Goal: Task Accomplishment & Management: Use online tool/utility

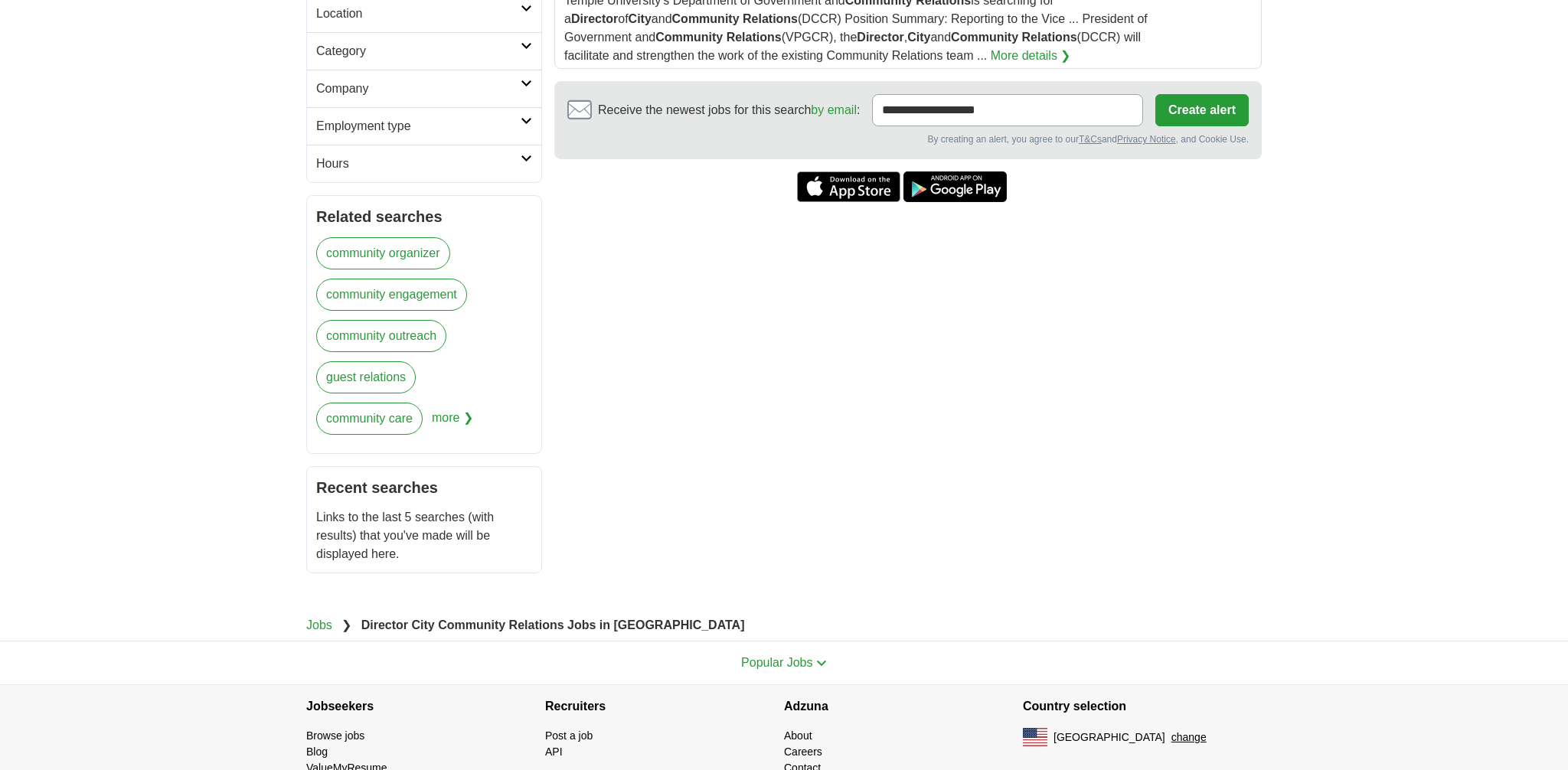
scroll to position [360, 0]
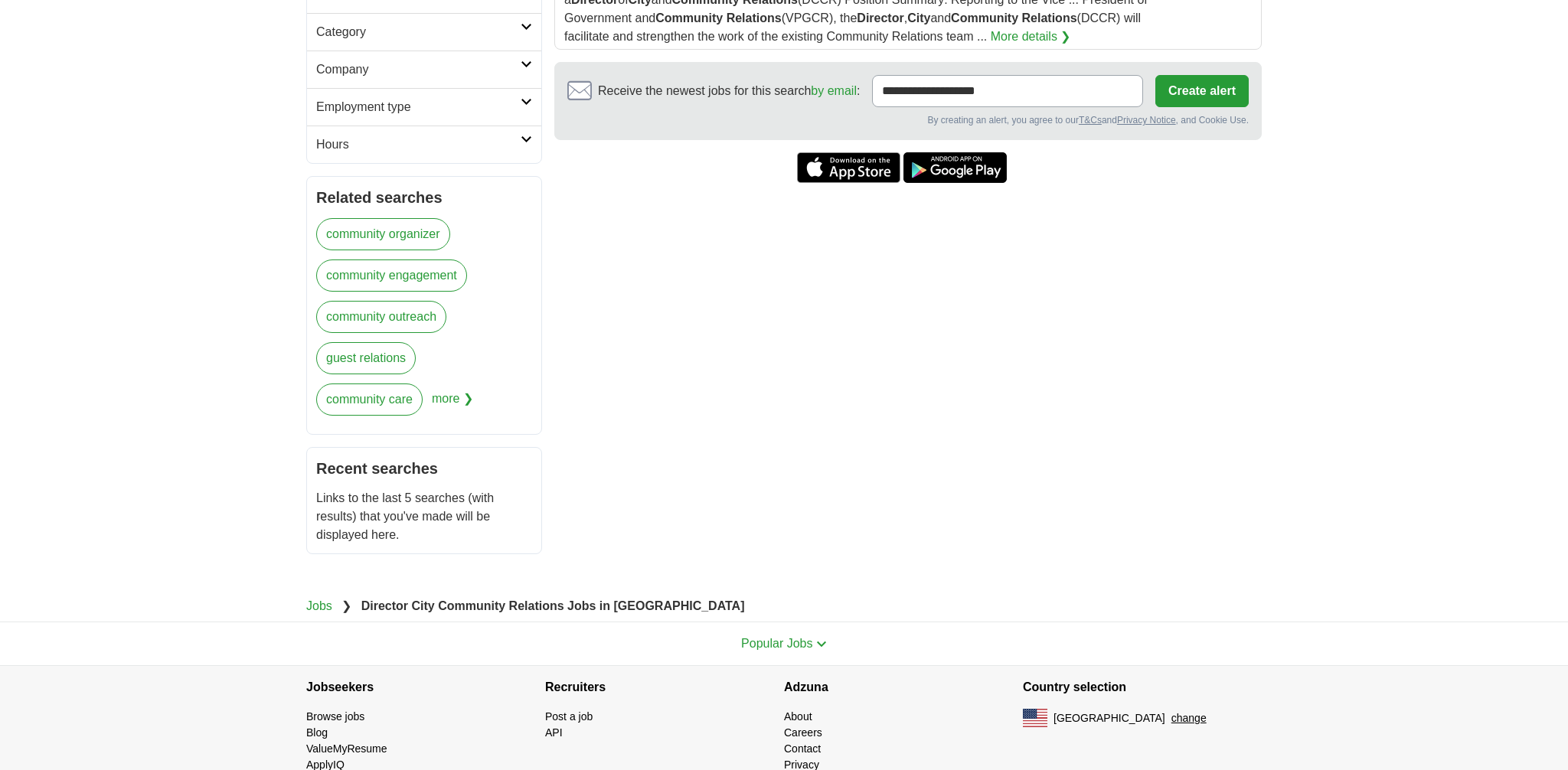
click at [421, 270] on link "community engagement" at bounding box center [391, 275] width 151 height 32
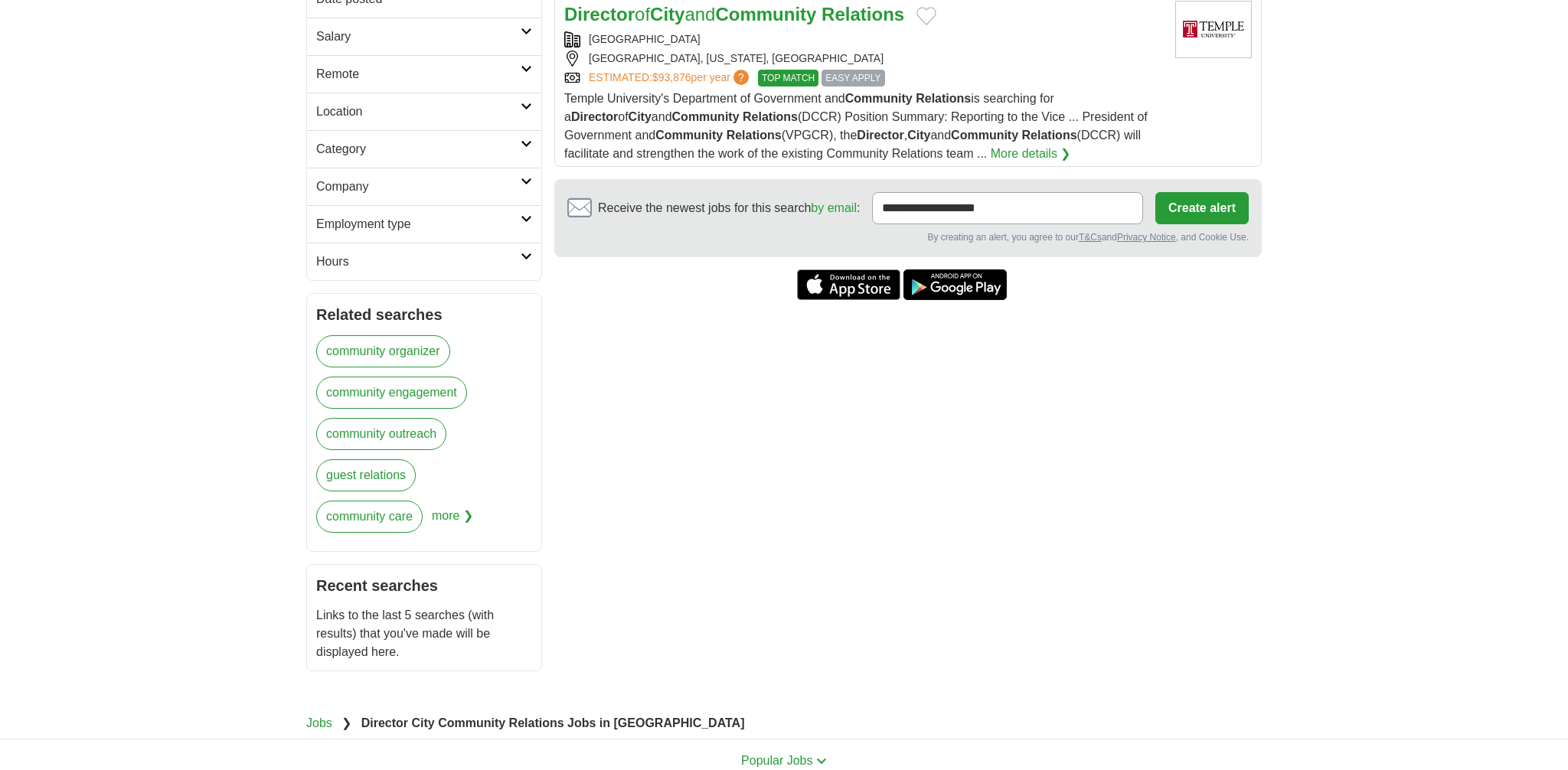
scroll to position [241, 0]
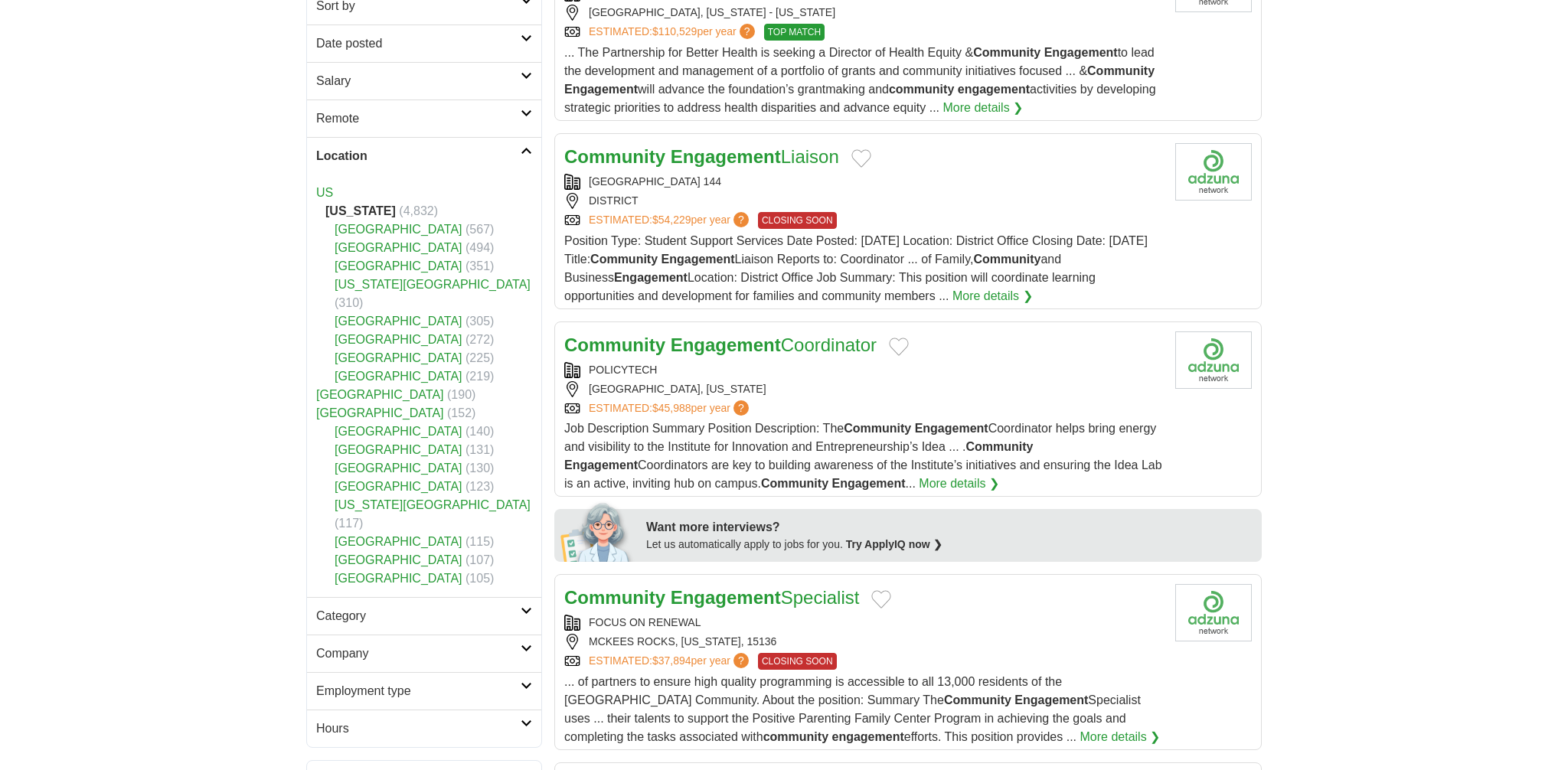
scroll to position [286, 0]
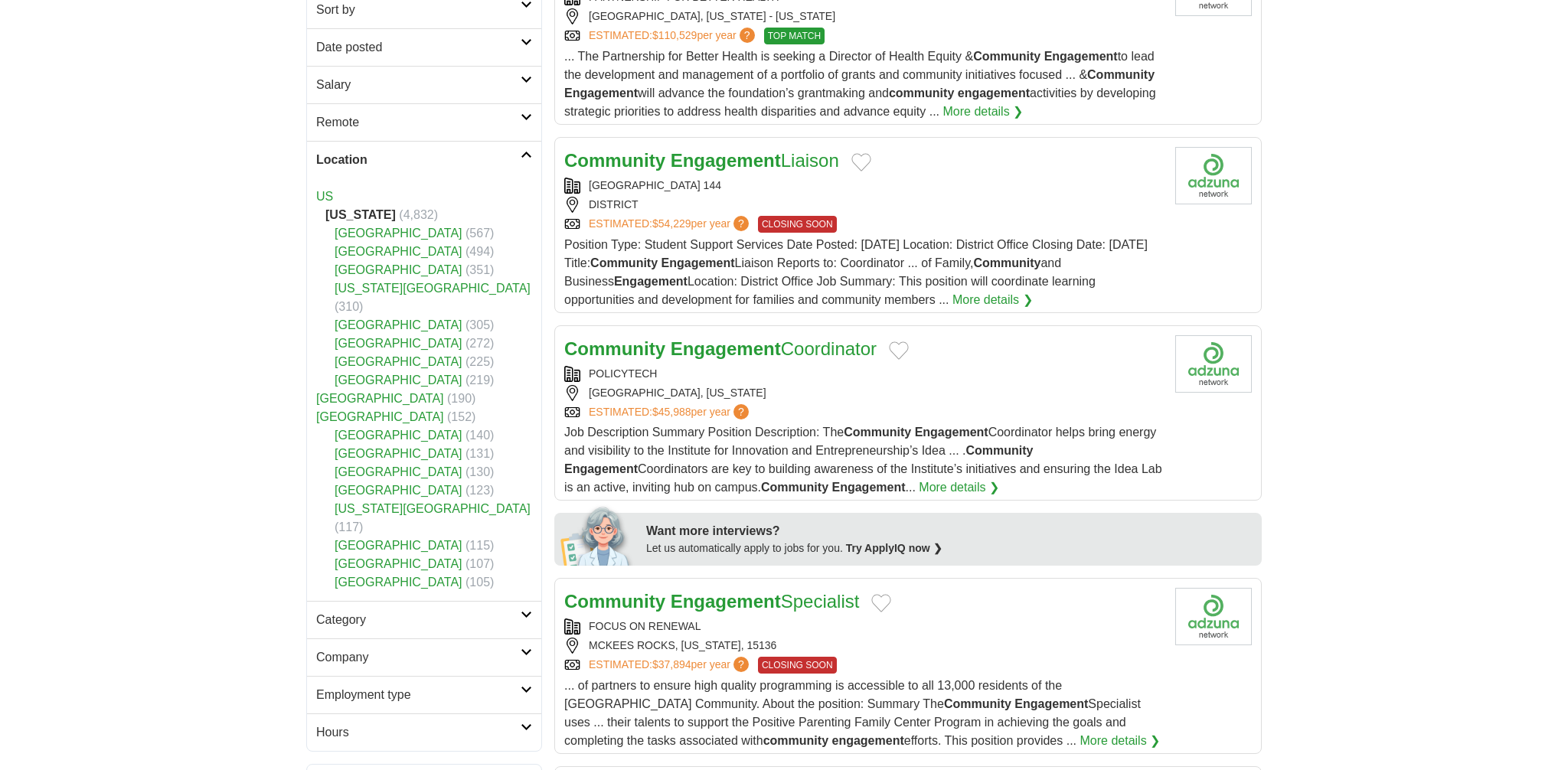
click at [369, 411] on link "[GEOGRAPHIC_DATA]" at bounding box center [380, 417] width 128 height 13
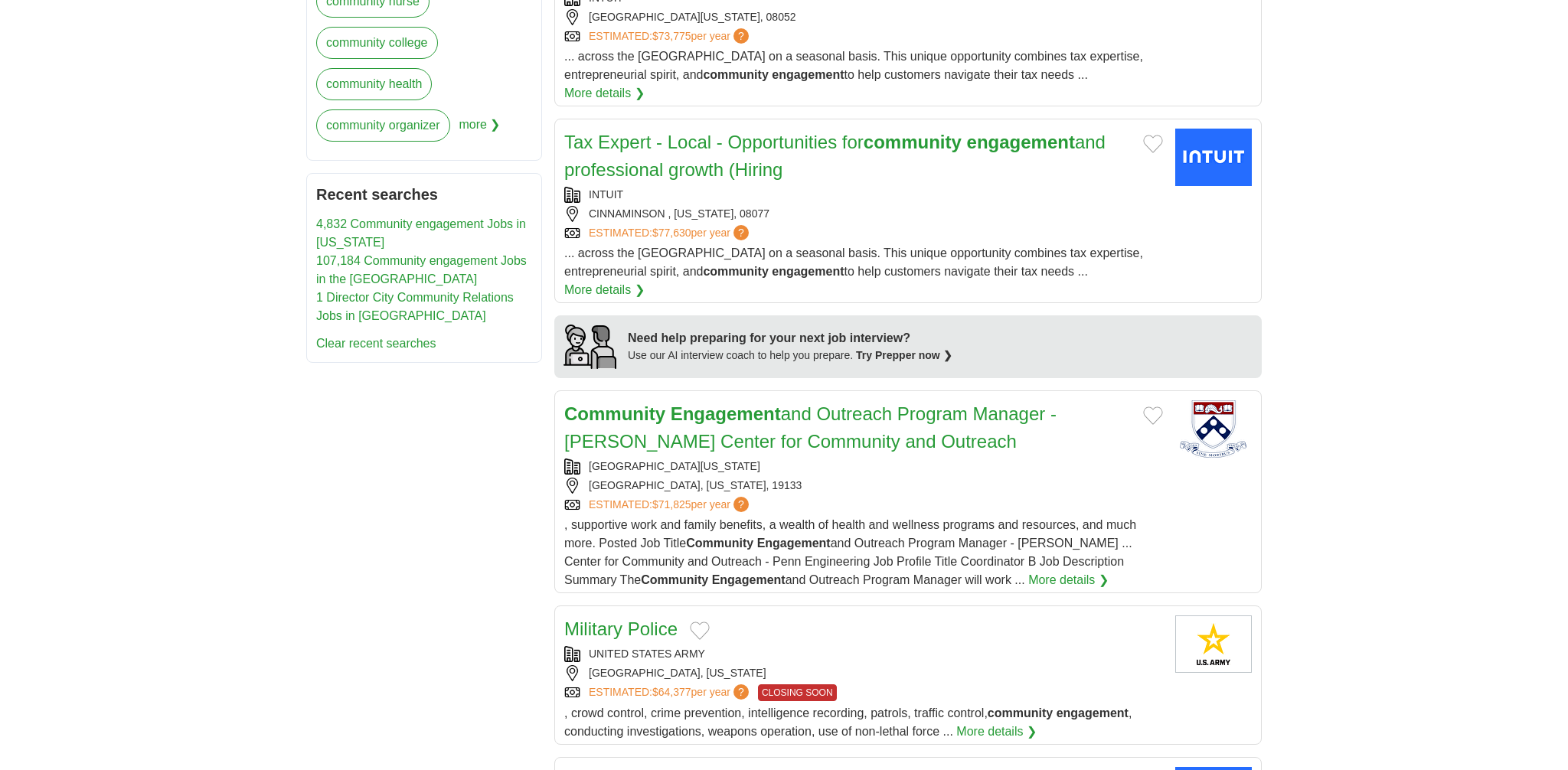
scroll to position [1153, 0]
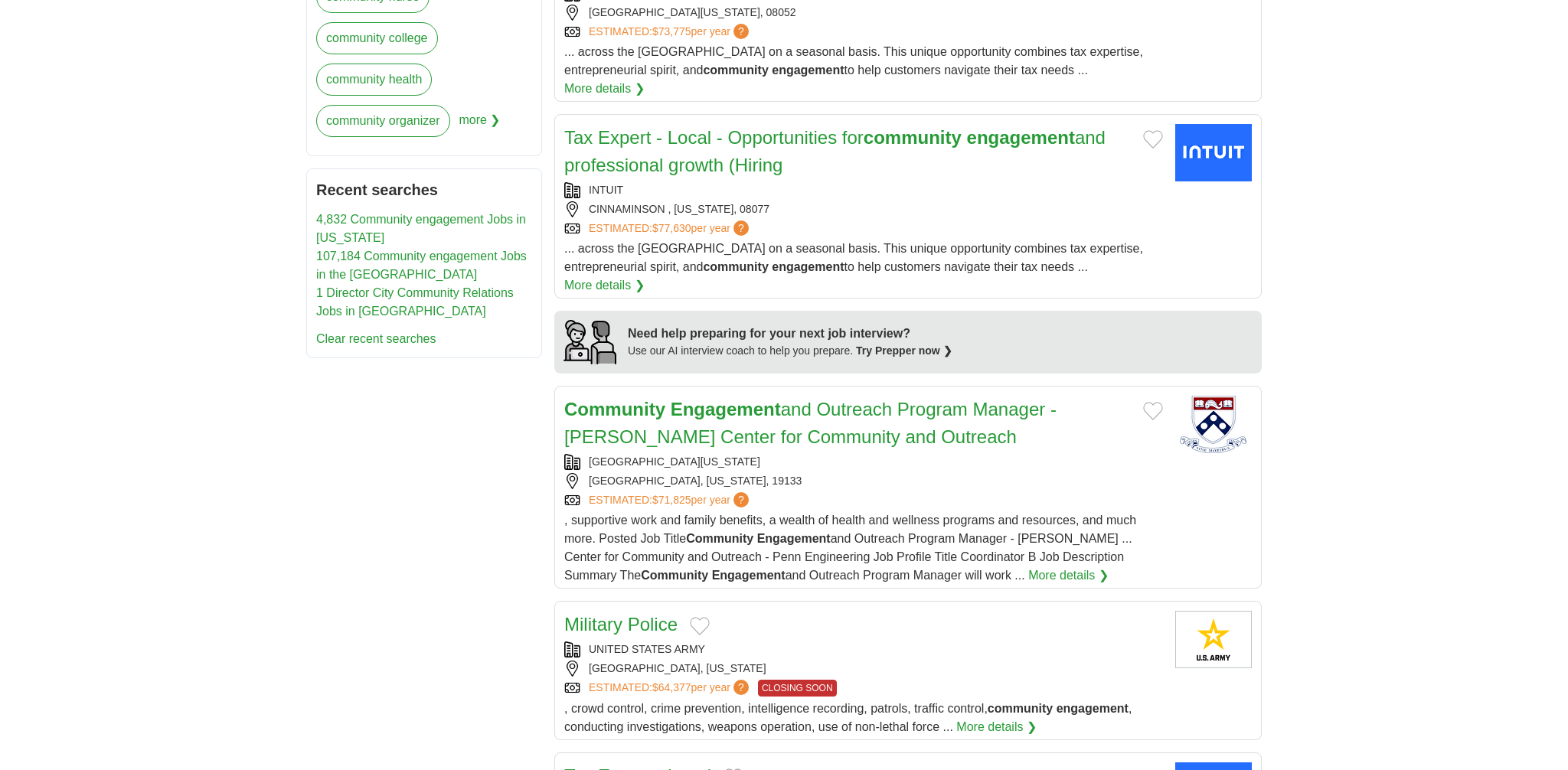
click at [879, 399] on link "Community Engagement and Outreach Program Manager - Cora Ingrum Center for Comm…" at bounding box center [810, 423] width 492 height 48
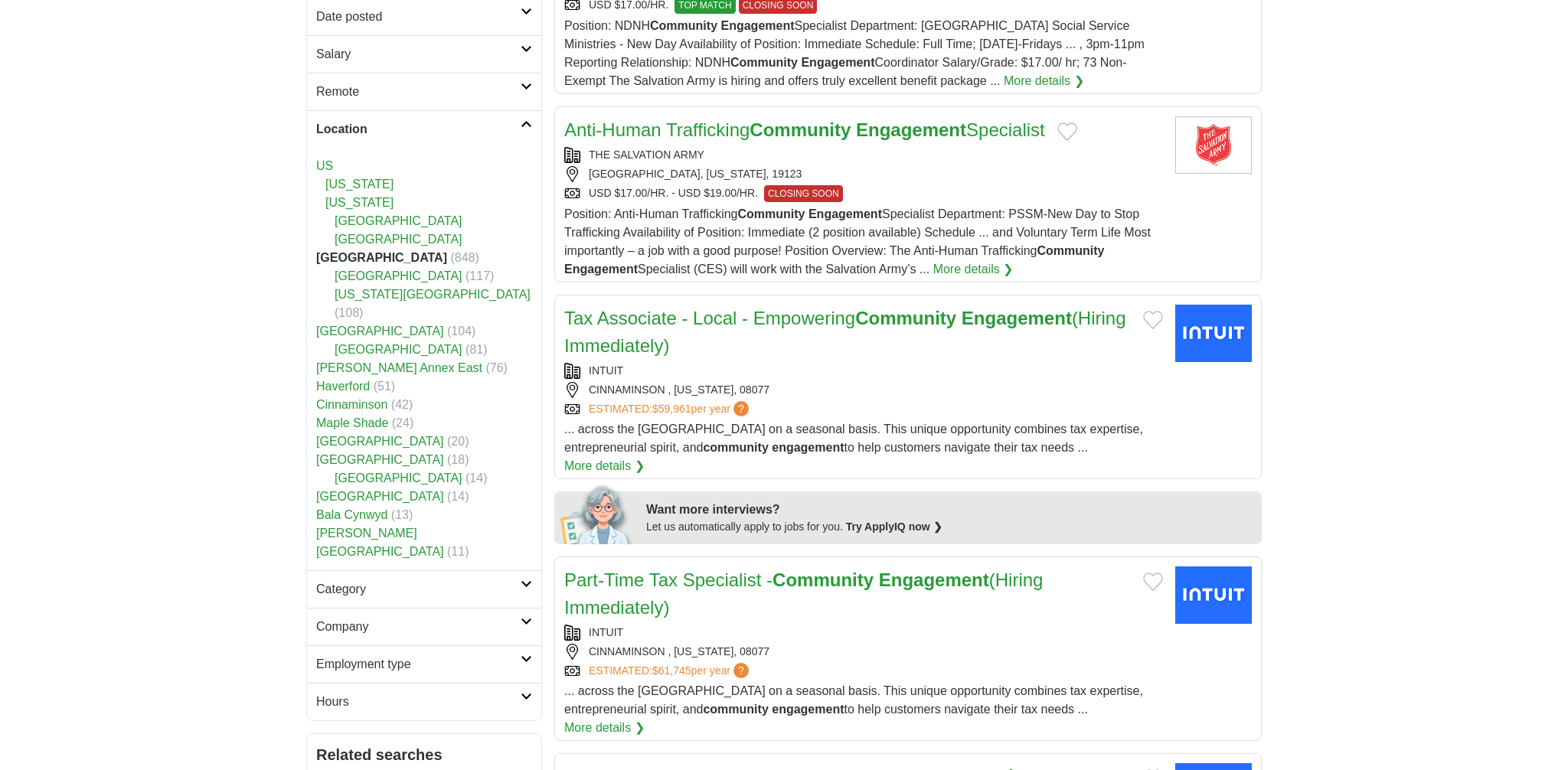
scroll to position [0, 0]
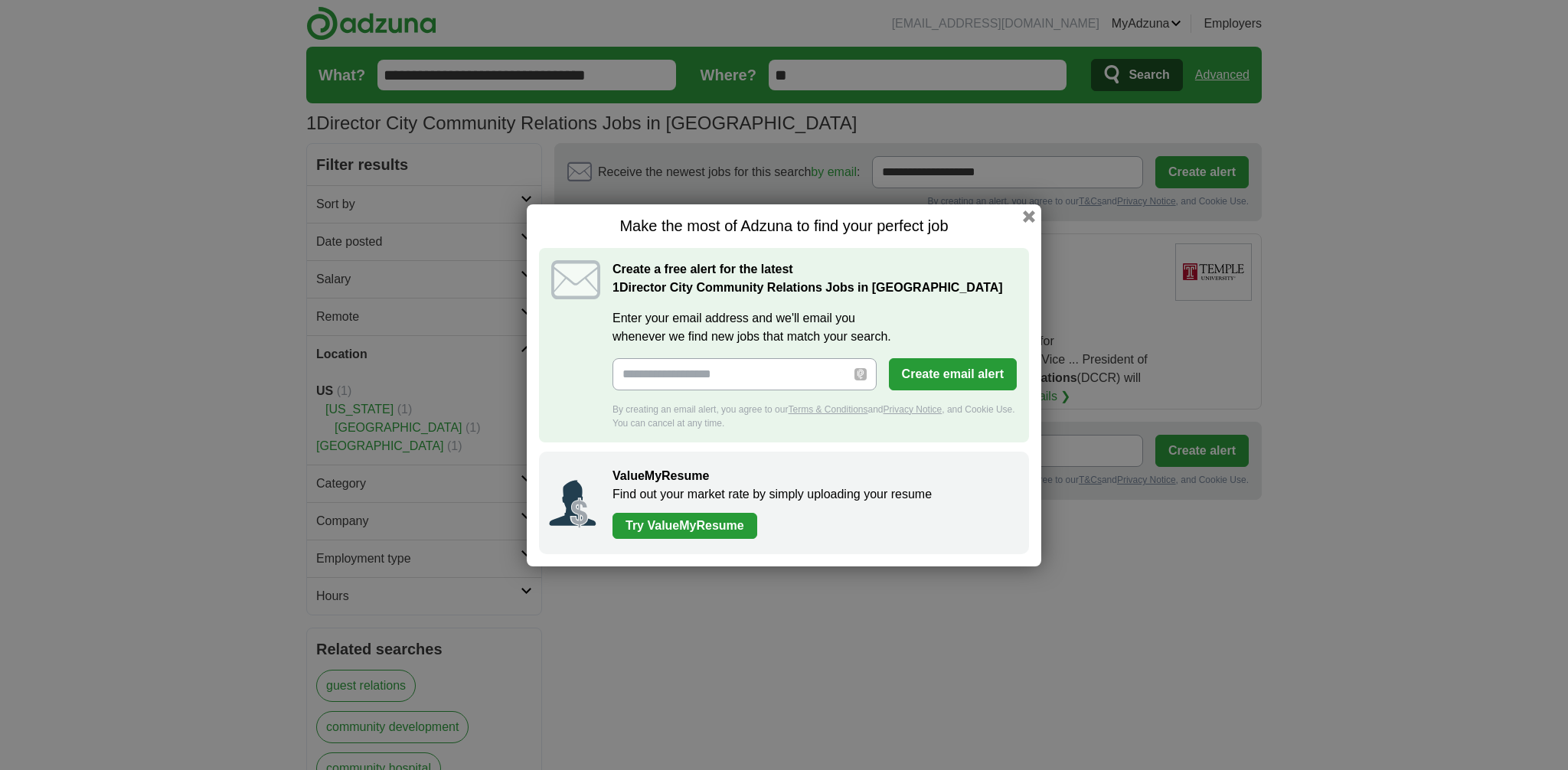
click at [1025, 216] on button "button" at bounding box center [1029, 217] width 12 height 12
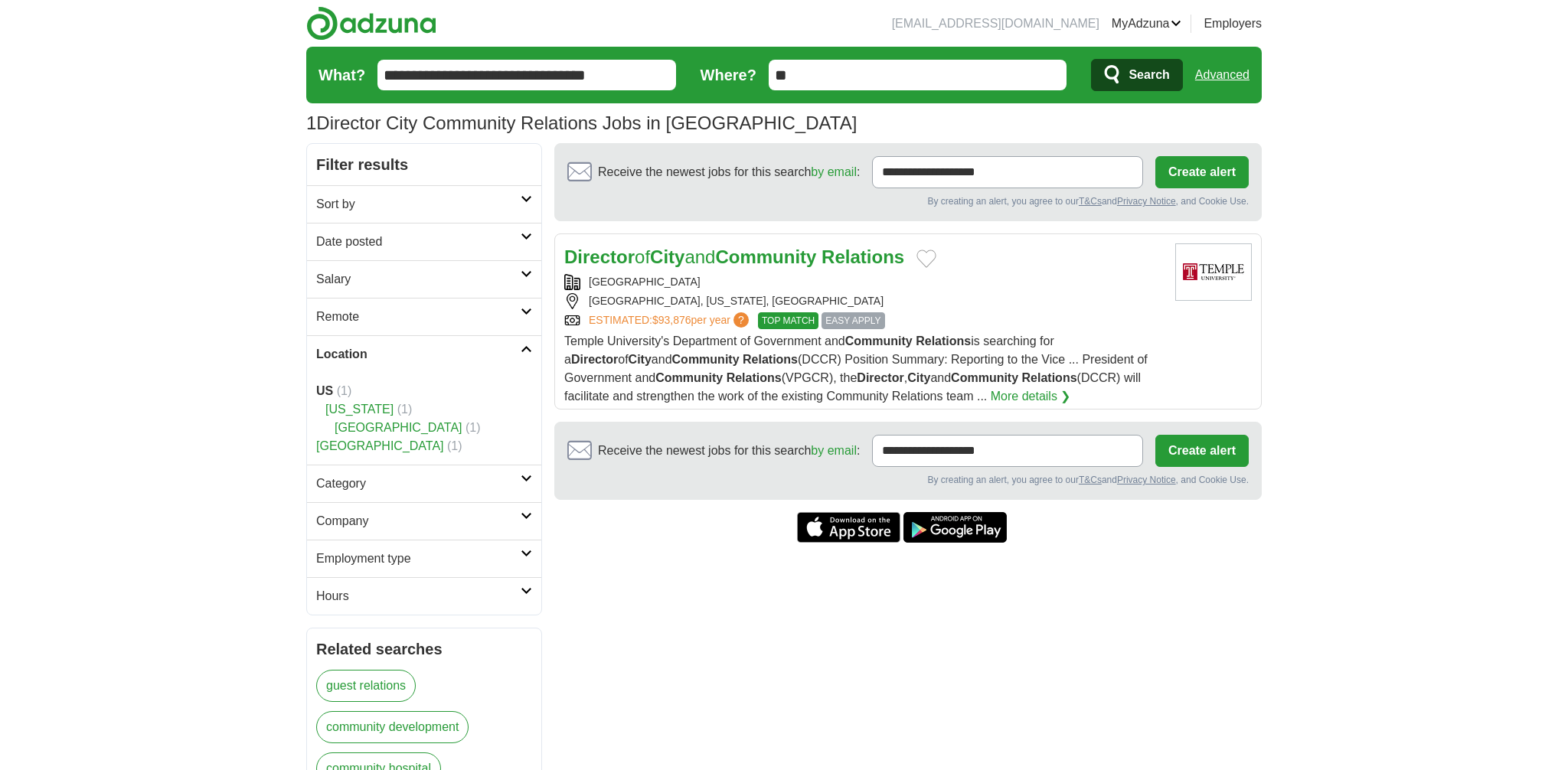
click at [0, 0] on link "Alerts" at bounding box center [0, 0] width 0 height 0
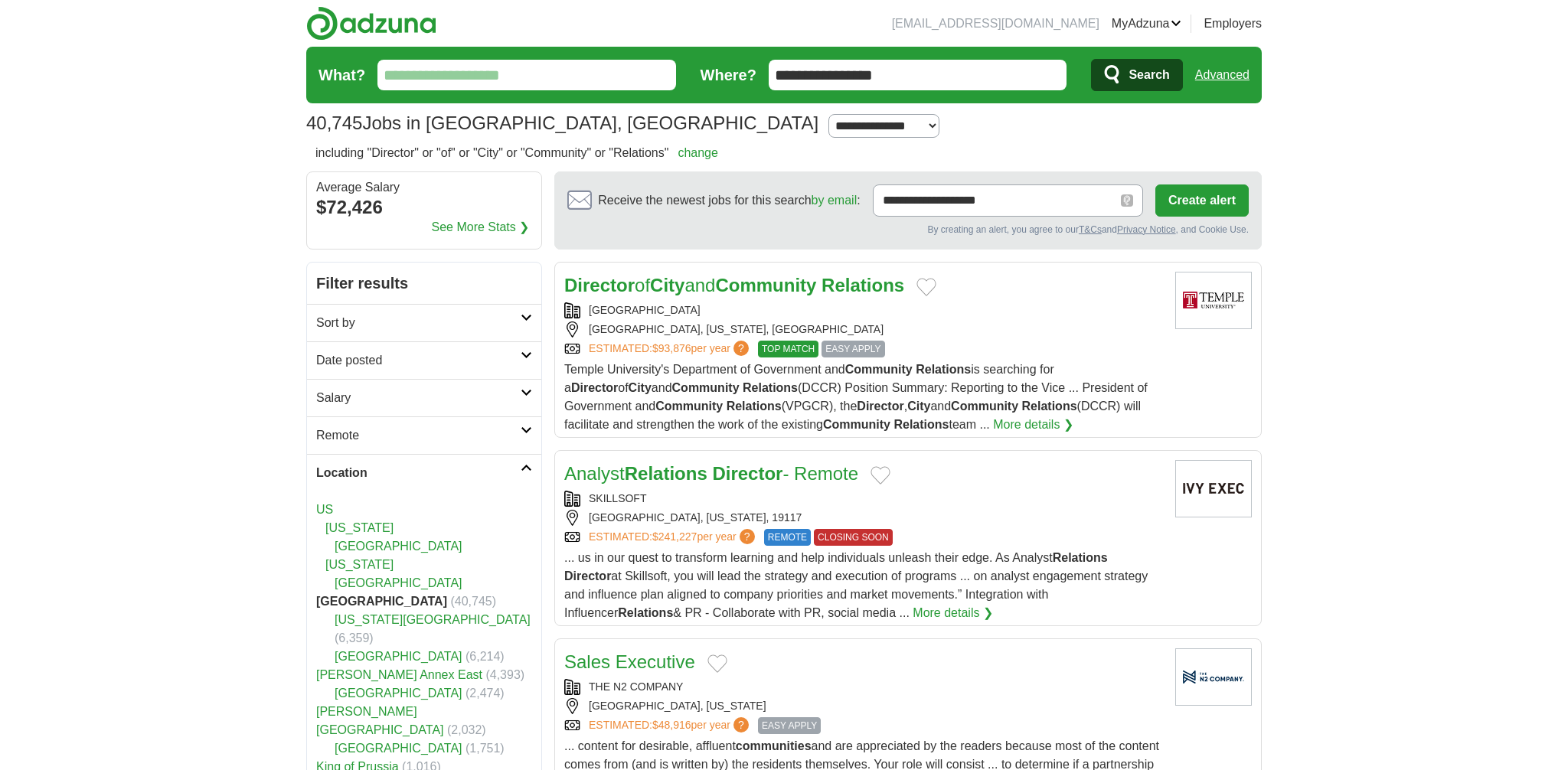
click at [814, 290] on strong "Community" at bounding box center [765, 285] width 101 height 21
